Goal: Communication & Community: Participate in discussion

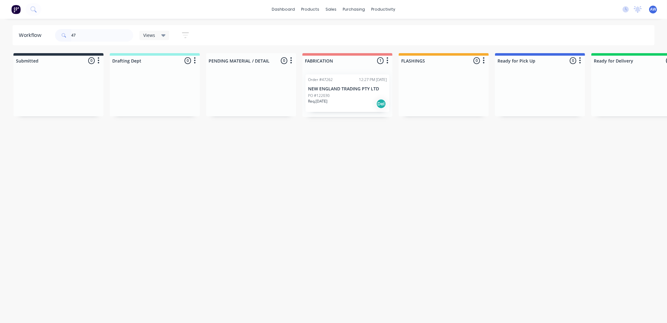
type input "4"
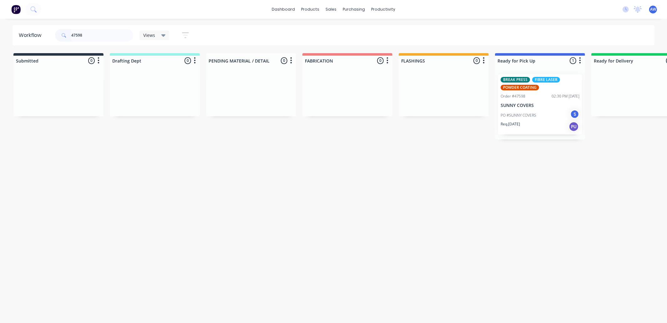
type input "47598"
click at [551, 113] on div "PO #SUNNY COVERS S" at bounding box center [540, 116] width 79 height 12
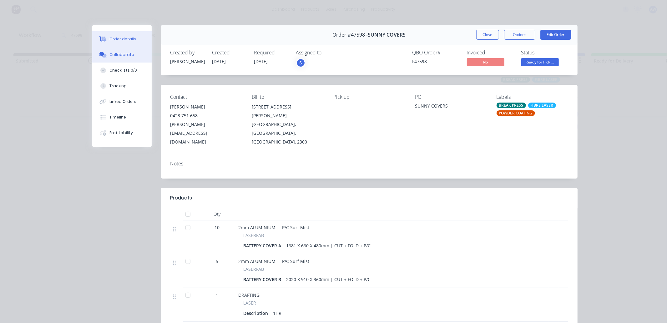
click at [121, 51] on button "Collaborate" at bounding box center [121, 55] width 59 height 16
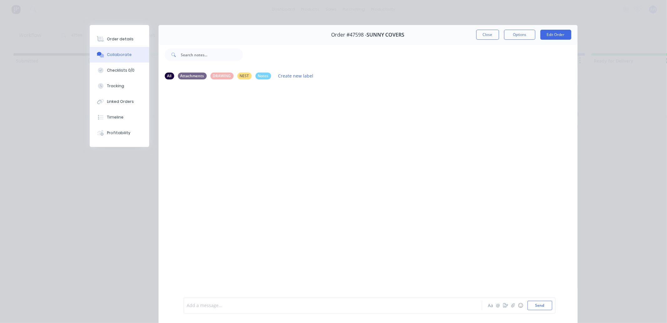
click at [213, 306] on div at bounding box center [324, 306] width 274 height 7
click at [483, 35] on button "Close" at bounding box center [488, 35] width 23 height 10
